Goal: Task Accomplishment & Management: Complete application form

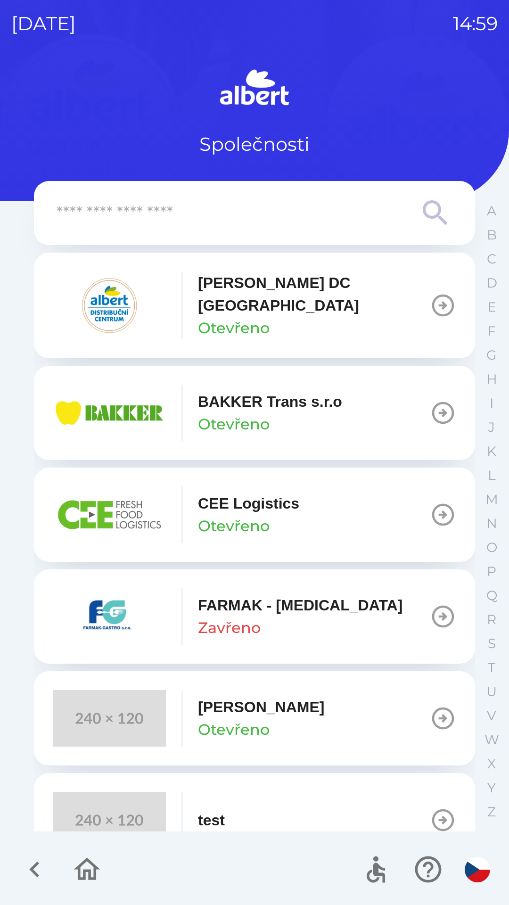
click at [345, 288] on p "[PERSON_NAME] DC [GEOGRAPHIC_DATA]" at bounding box center [314, 294] width 232 height 45
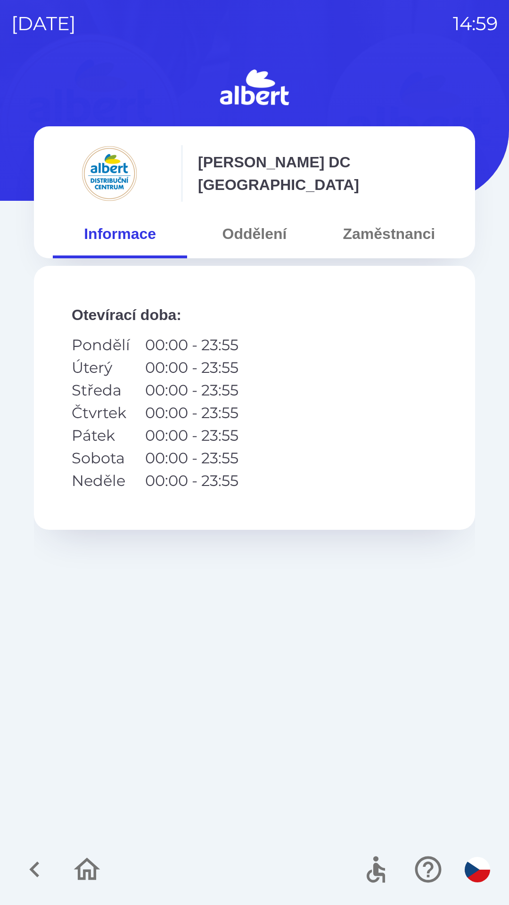
click at [383, 234] on button "Zaměstnanci" at bounding box center [389, 234] width 134 height 34
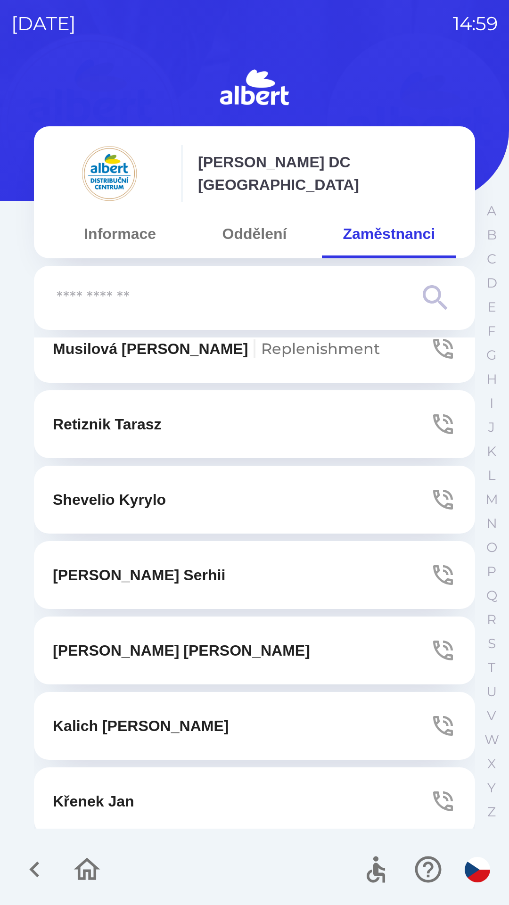
scroll to position [2232, 0]
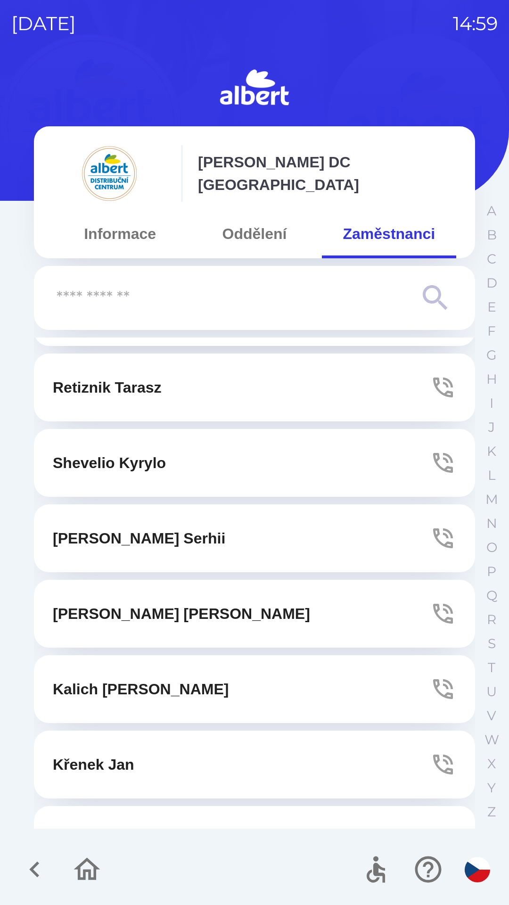
click at [226, 806] on button "[PERSON_NAME]" at bounding box center [254, 840] width 441 height 68
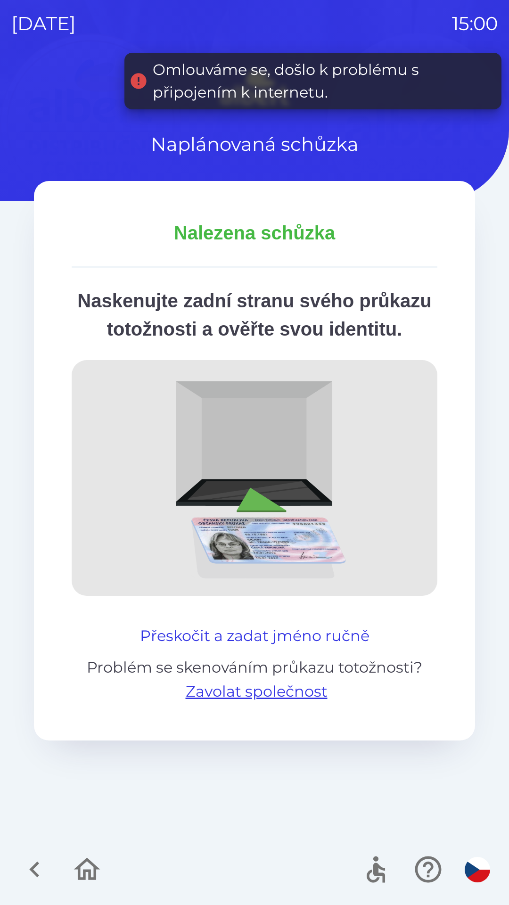
click at [232, 647] on button "Přeskočit a zadat jméno ručně" at bounding box center [254, 636] width 237 height 23
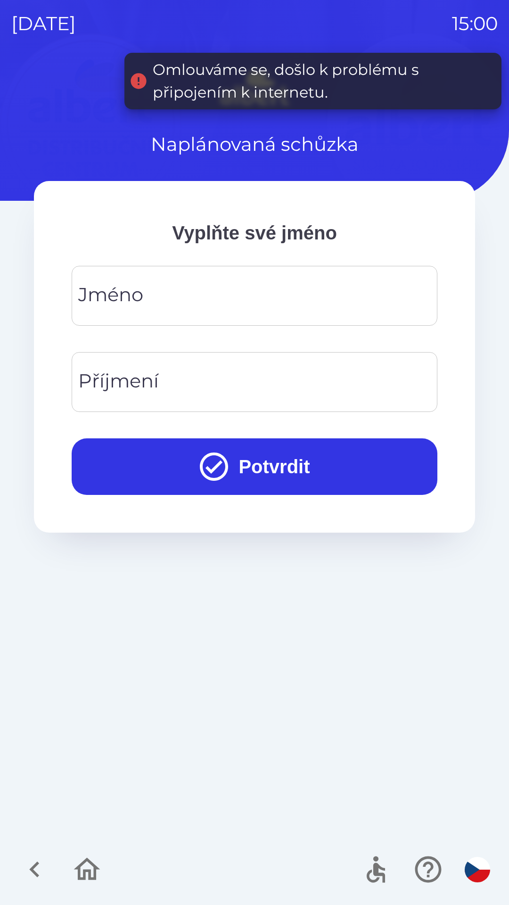
click at [222, 289] on input "Jméno" at bounding box center [254, 295] width 343 height 37
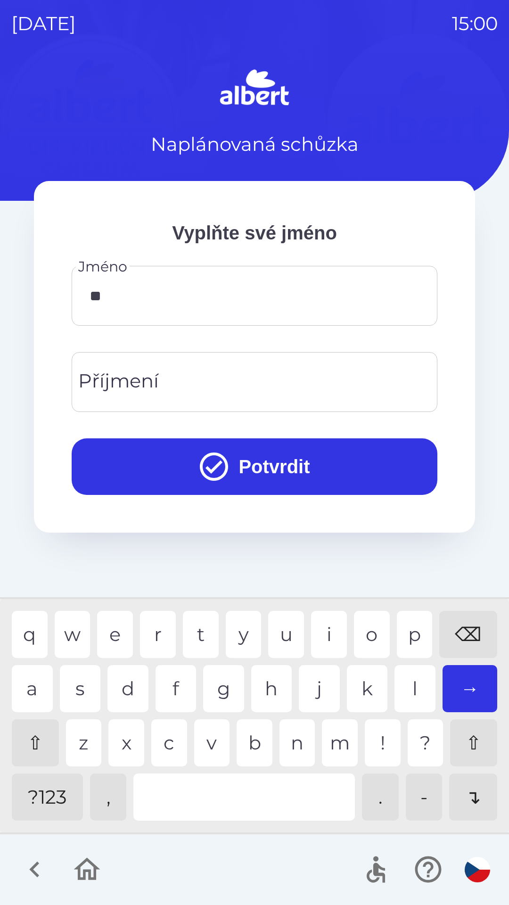
click at [36, 686] on div "a" at bounding box center [32, 688] width 41 height 47
click at [163, 626] on div "r" at bounding box center [158, 634] width 36 height 47
click at [327, 627] on div "i" at bounding box center [329, 634] width 36 height 47
type input "******"
click at [117, 390] on div "Příjmení Příjmení" at bounding box center [255, 382] width 366 height 60
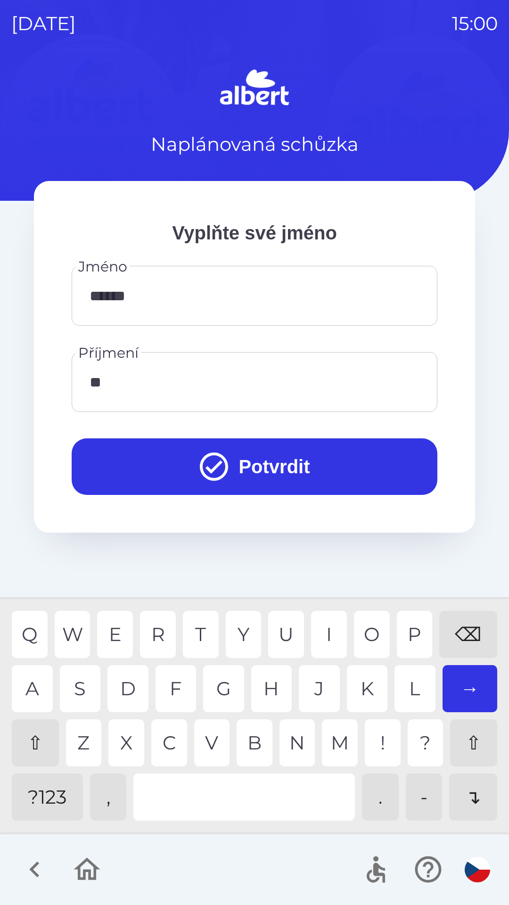
click at [48, 686] on div "A" at bounding box center [32, 688] width 41 height 47
click at [37, 742] on div "⇧" at bounding box center [35, 742] width 47 height 47
type input "*******"
click at [200, 465] on icon "submit" at bounding box center [214, 467] width 28 height 28
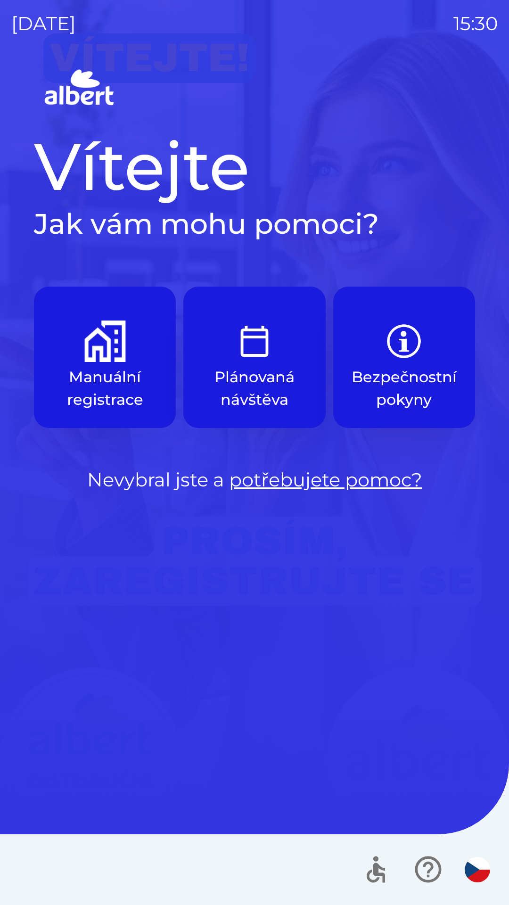
click at [104, 363] on button "Manuální registrace" at bounding box center [105, 357] width 142 height 141
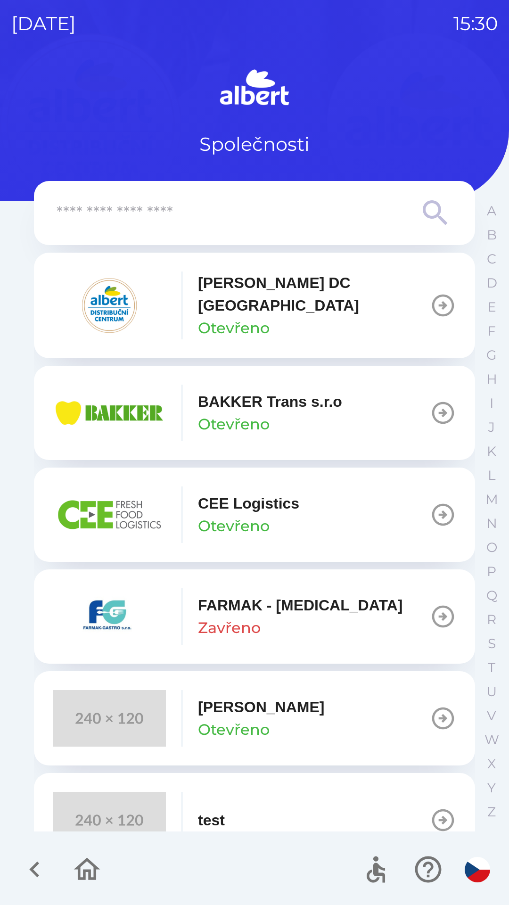
click at [236, 413] on p "Otevřeno" at bounding box center [234, 424] width 72 height 23
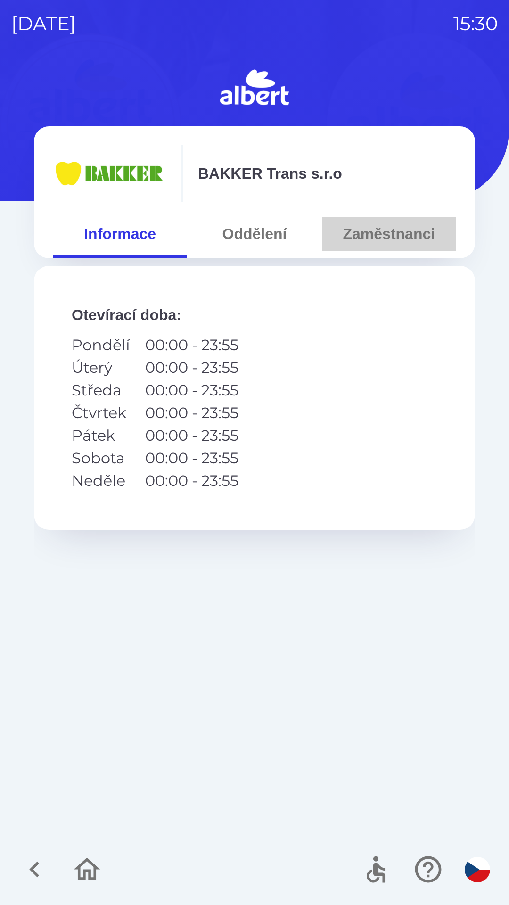
click at [382, 232] on button "Zaměstnanci" at bounding box center [389, 234] width 134 height 34
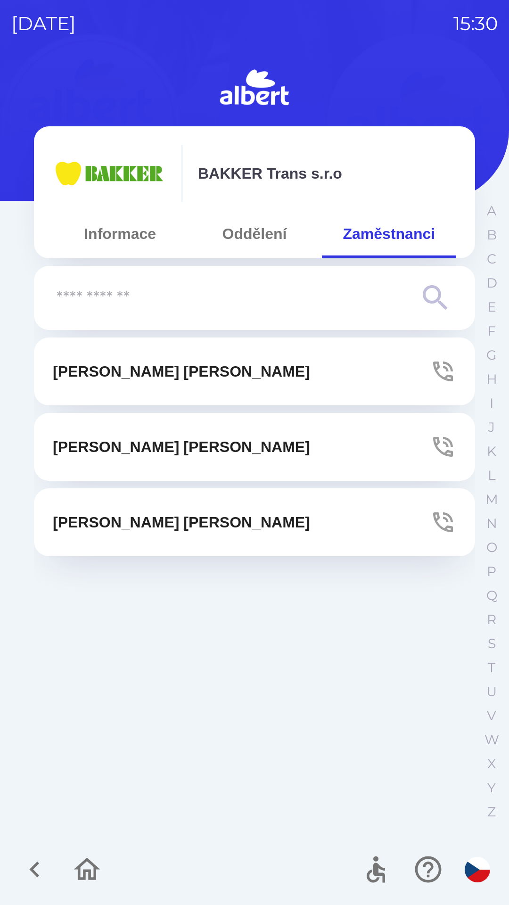
click at [136, 372] on p "[PERSON_NAME]" at bounding box center [181, 371] width 257 height 23
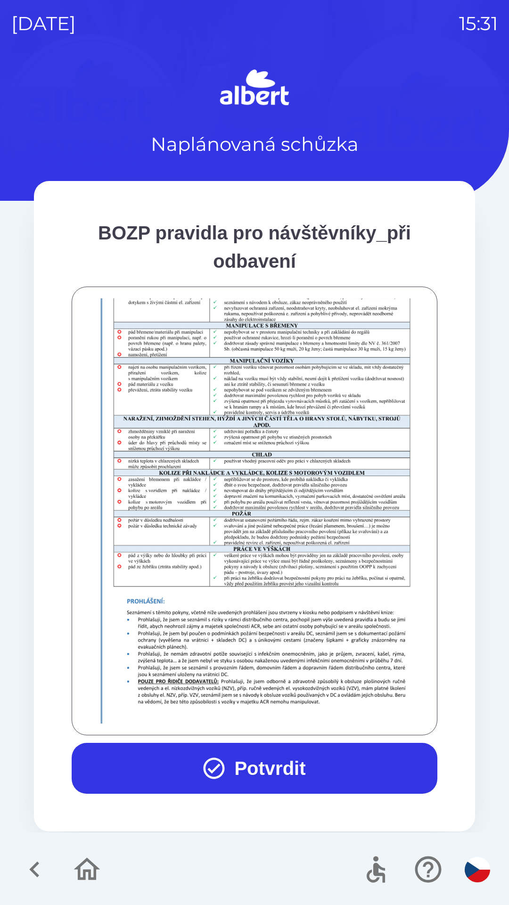
scroll to position [662, 0]
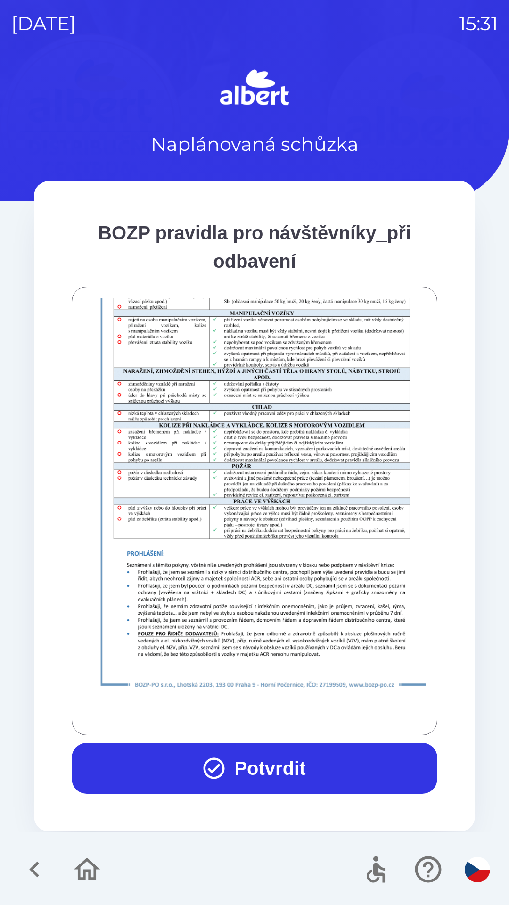
click at [247, 767] on button "Potvrdit" at bounding box center [255, 768] width 366 height 51
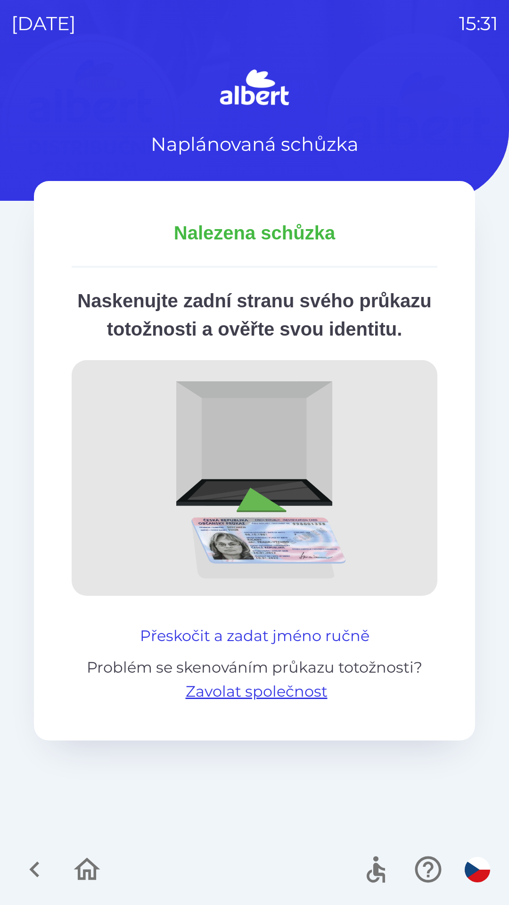
click at [257, 647] on button "Přeskočit a zadat jméno ručně" at bounding box center [254, 636] width 237 height 23
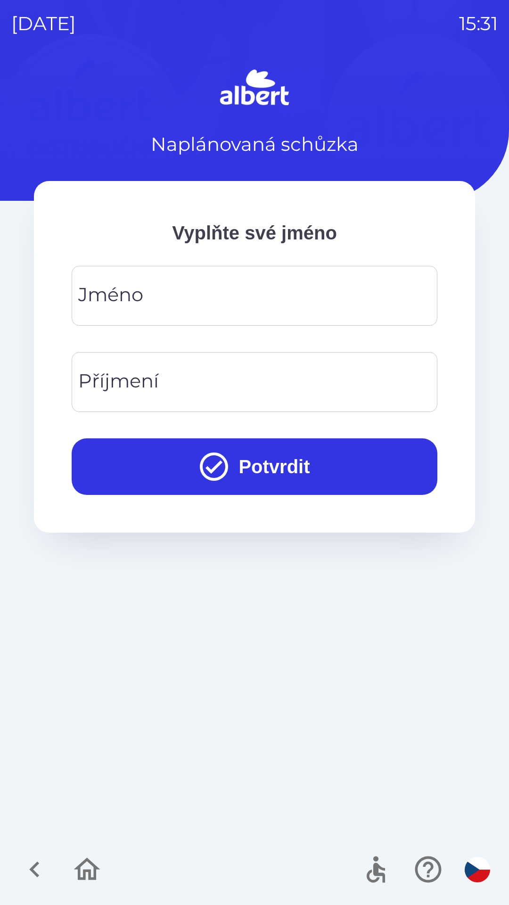
click at [140, 297] on div "[PERSON_NAME]" at bounding box center [255, 296] width 366 height 60
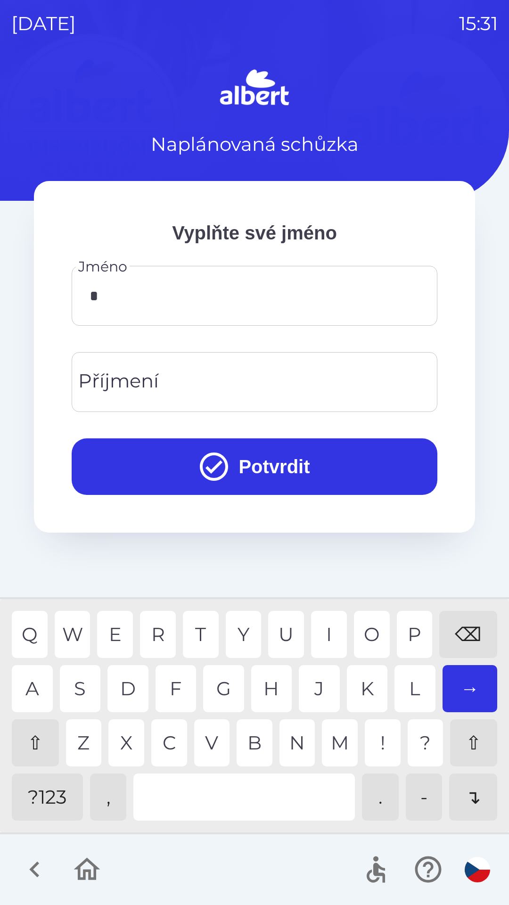
click at [334, 741] on div "M" at bounding box center [340, 742] width 36 height 47
click at [208, 628] on div "T" at bounding box center [201, 634] width 36 height 47
click at [325, 632] on div "I" at bounding box center [329, 634] width 36 height 47
type input "******"
click at [141, 376] on div "Příjmení Příjmení" at bounding box center [255, 382] width 366 height 60
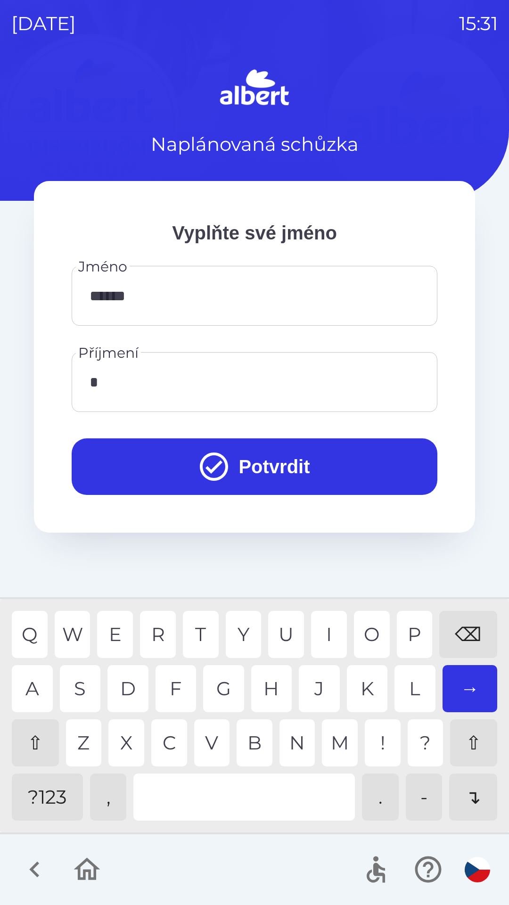
click at [78, 685] on div "S" at bounding box center [80, 688] width 41 height 47
click at [363, 683] on div "K" at bounding box center [367, 688] width 41 height 47
click at [373, 633] on div "O" at bounding box center [372, 634] width 36 height 47
type input "******"
click at [256, 469] on button "Potvrdit" at bounding box center [255, 466] width 366 height 57
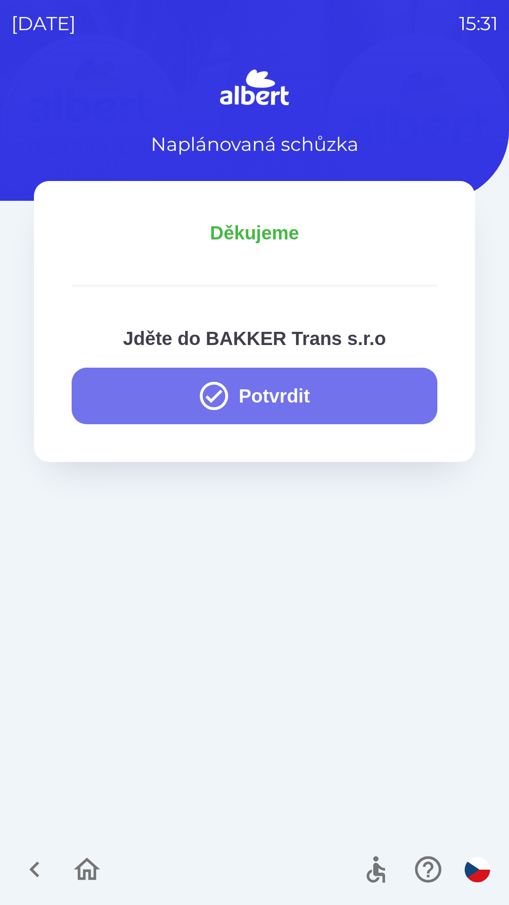
click at [251, 393] on button "Potvrdit" at bounding box center [255, 396] width 366 height 57
